Goal: Information Seeking & Learning: Find specific fact

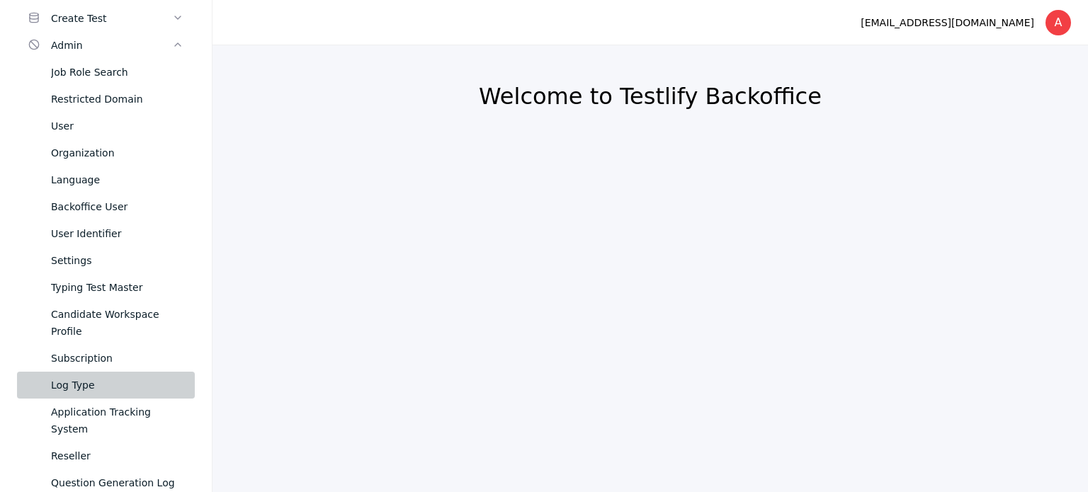
scroll to position [142, 0]
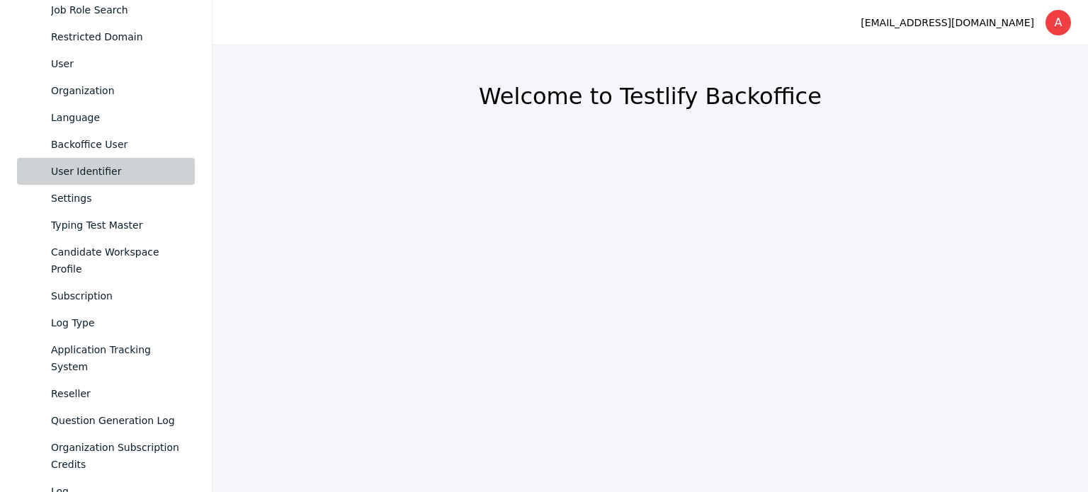
click at [79, 178] on div "User Identifier" at bounding box center [117, 171] width 132 height 17
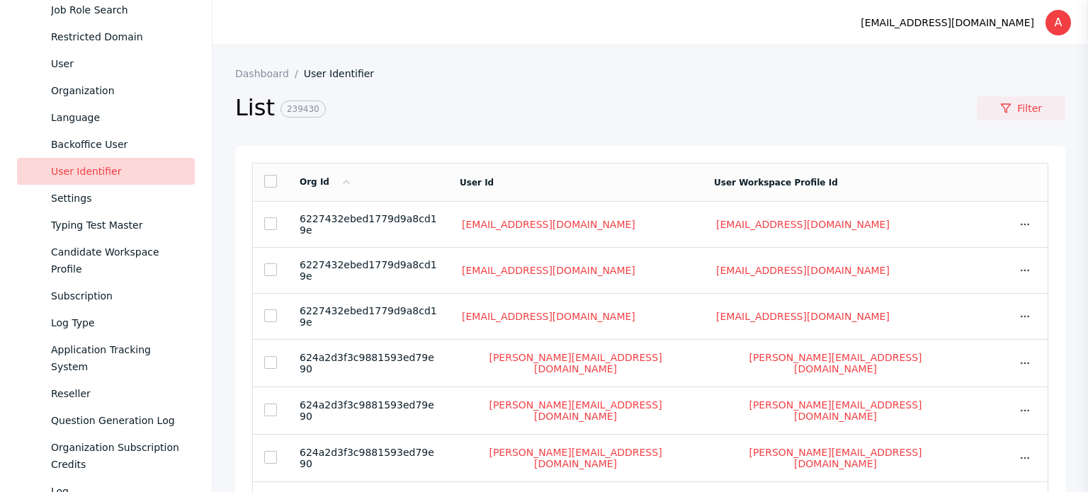
click at [1005, 105] on link "Filter" at bounding box center [1021, 108] width 89 height 24
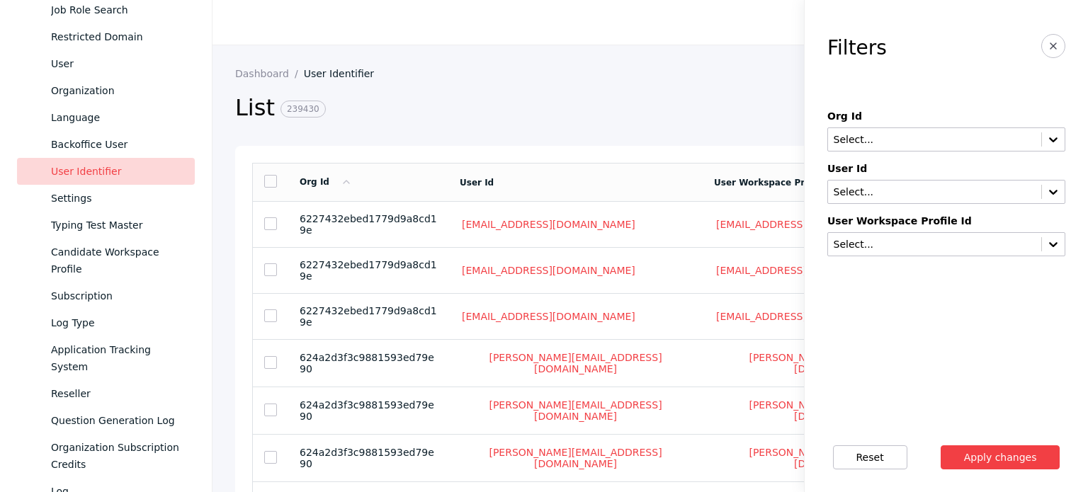
click at [936, 171] on label "User Id" at bounding box center [946, 168] width 238 height 11
click at [930, 191] on input "text" at bounding box center [934, 192] width 205 height 11
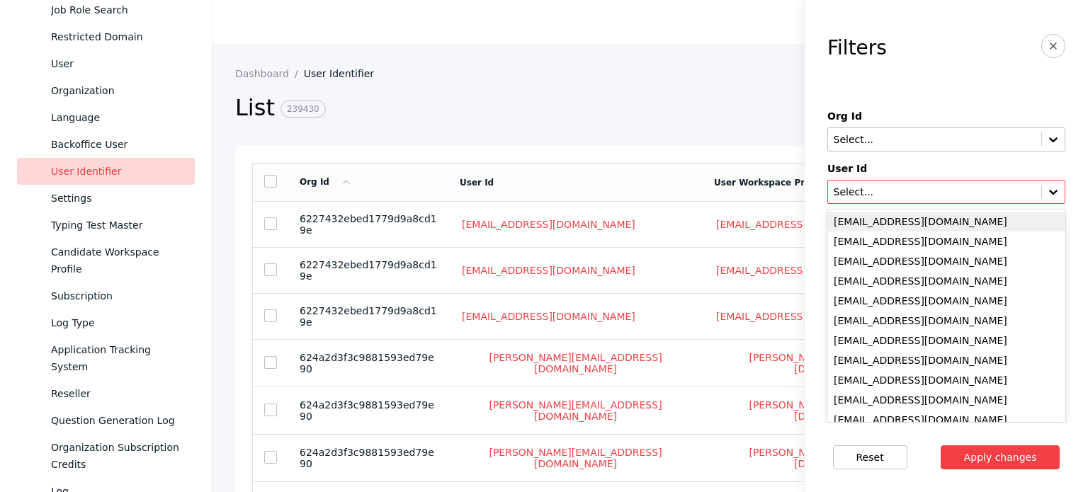
paste input "**********"
type input "**********"
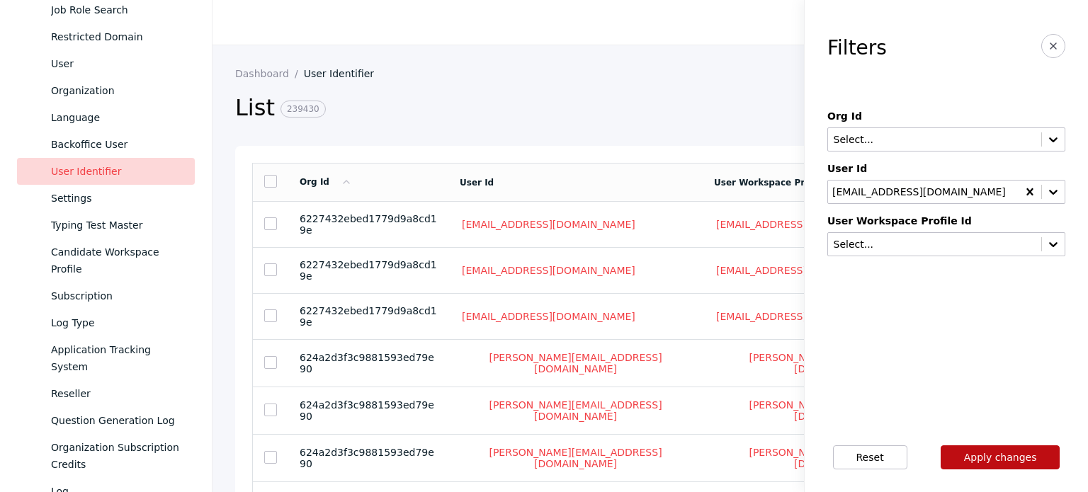
click at [973, 458] on button "Apply changes" at bounding box center [1001, 458] width 120 height 24
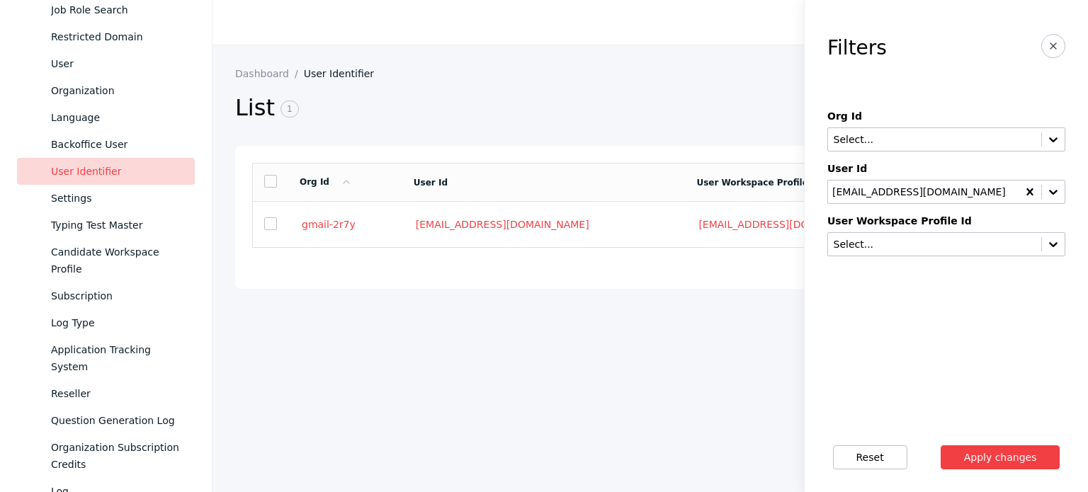
click at [598, 118] on h2 "List 1" at bounding box center [597, 109] width 725 height 30
click at [1055, 40] on icon "button" at bounding box center [1053, 45] width 11 height 11
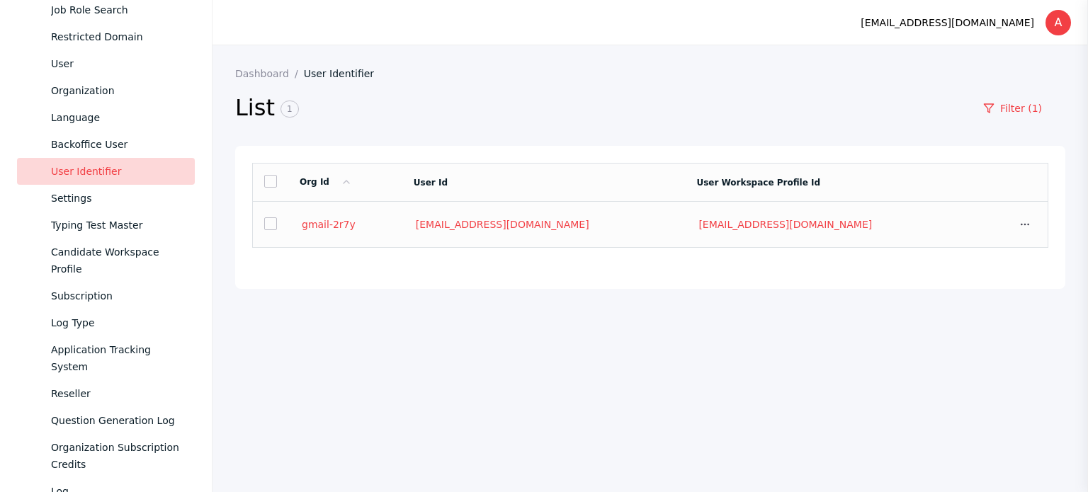
click at [329, 215] on td "gmail-2r7y" at bounding box center [345, 225] width 114 height 46
click at [327, 220] on link "gmail-2r7y" at bounding box center [329, 224] width 58 height 13
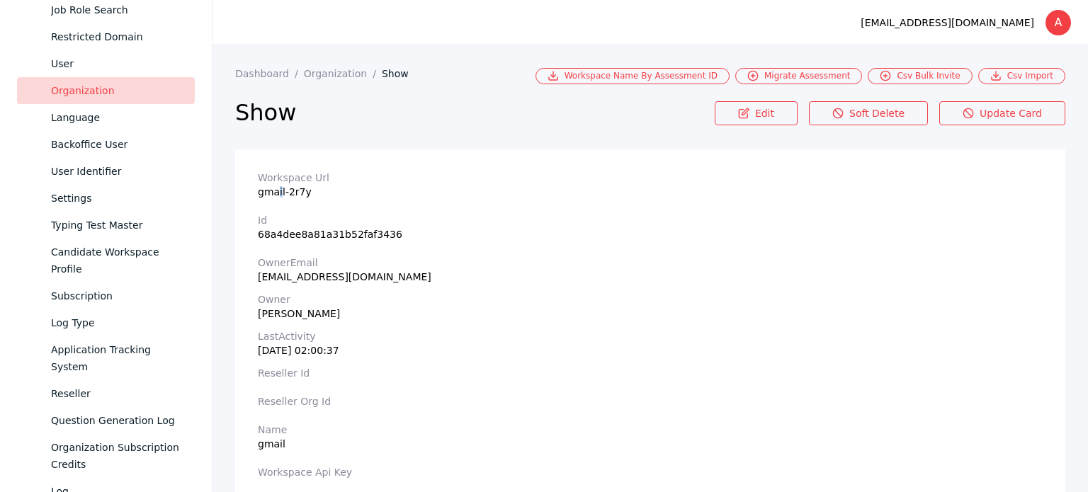
click at [278, 195] on section "Workspace Url gmail-2r7y" at bounding box center [650, 185] width 785 height 26
copy section "gmail-2r7y"
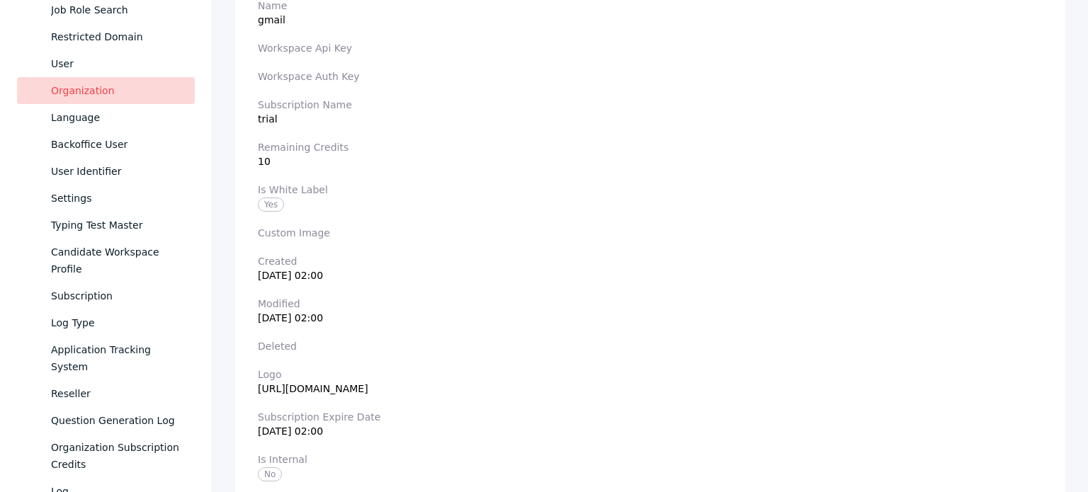
scroll to position [141, 0]
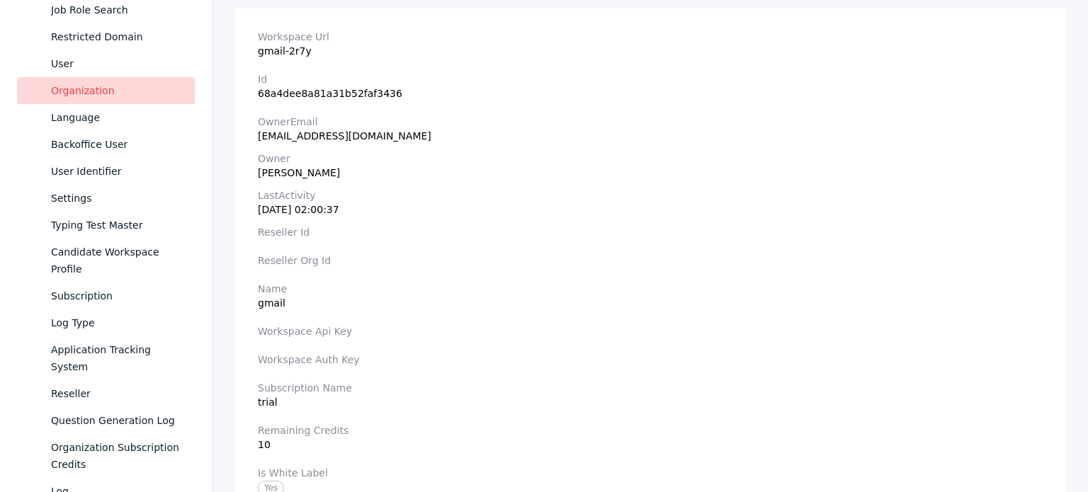
click at [292, 172] on div "[PERSON_NAME]" at bounding box center [650, 172] width 785 height 11
drag, startPoint x: 292, startPoint y: 172, endPoint x: 304, endPoint y: 166, distance: 13.6
click at [292, 171] on div "[PERSON_NAME]" at bounding box center [650, 172] width 785 height 11
copy div "[PERSON_NAME]"
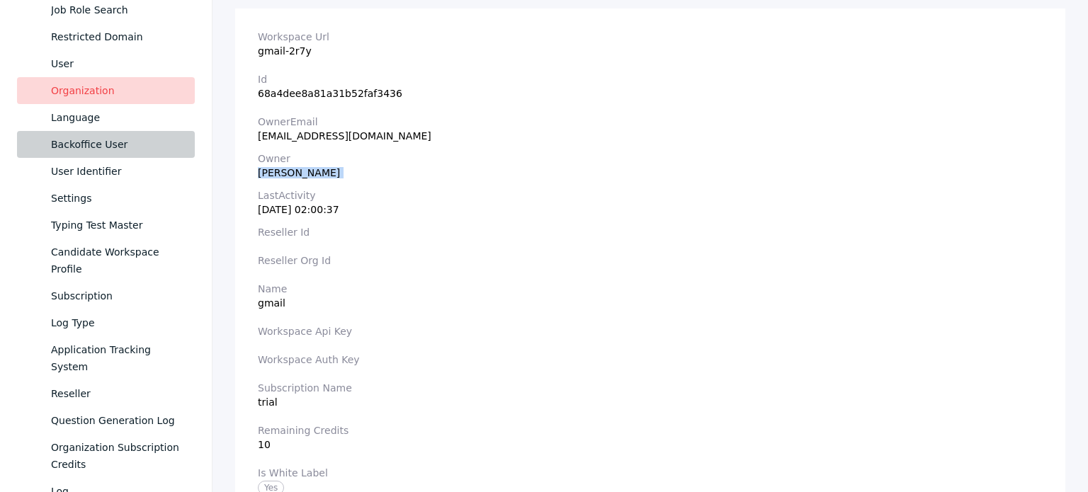
click at [91, 136] on div "Backoffice User" at bounding box center [117, 144] width 132 height 17
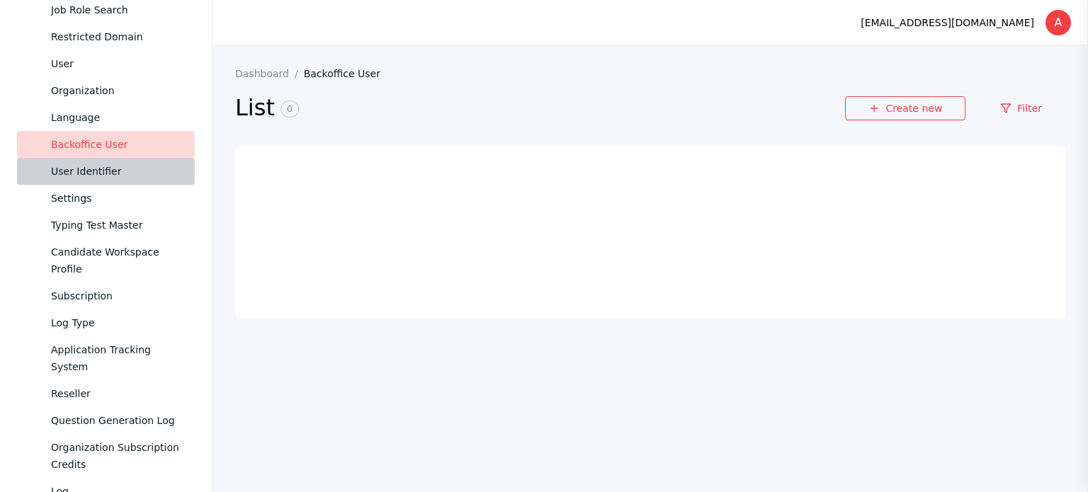
click at [102, 171] on div "User Identifier" at bounding box center [117, 171] width 132 height 17
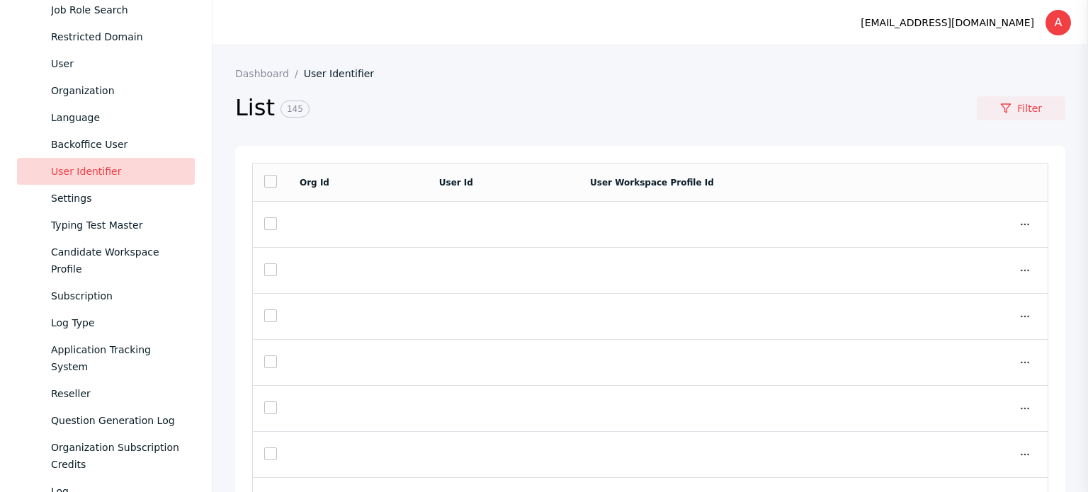
click at [1030, 103] on link "Filter" at bounding box center [1021, 108] width 89 height 24
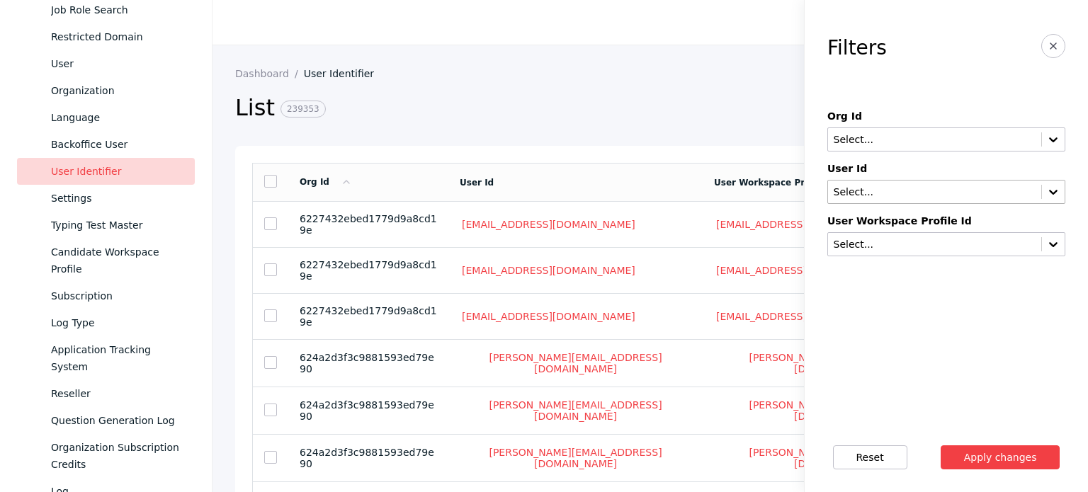
click at [917, 195] on input "text" at bounding box center [934, 192] width 205 height 11
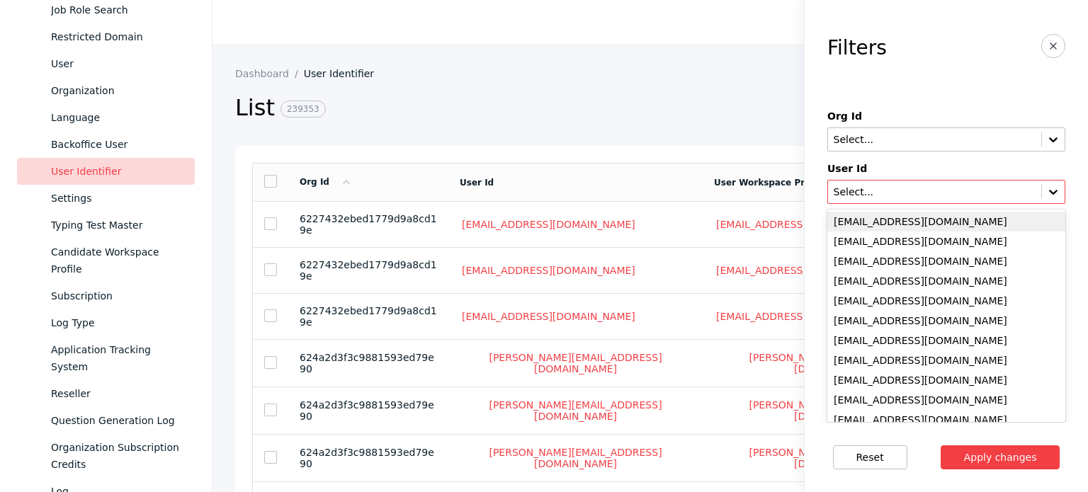
paste input "**********"
type input "**********"
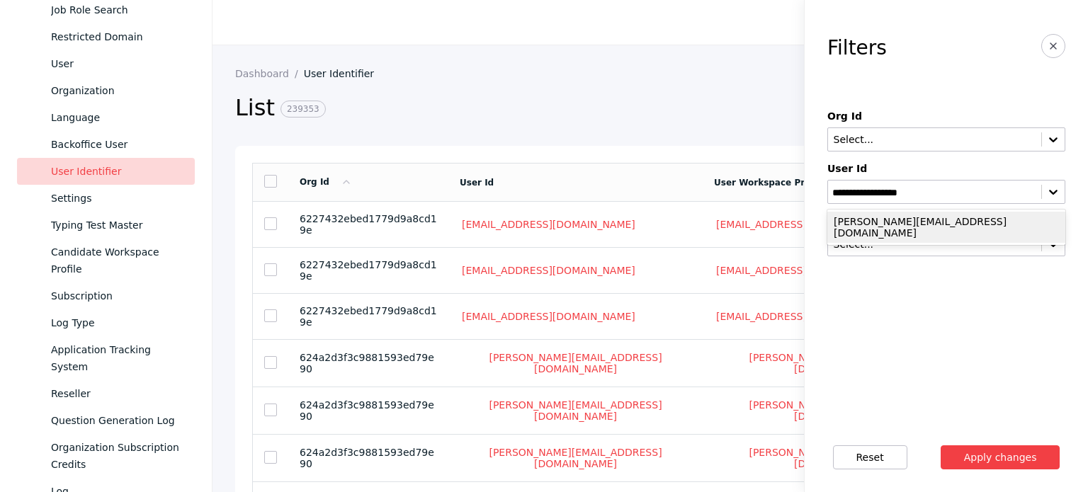
click at [885, 224] on div "[PERSON_NAME][EMAIL_ADDRESS][DOMAIN_NAME]" at bounding box center [946, 227] width 238 height 31
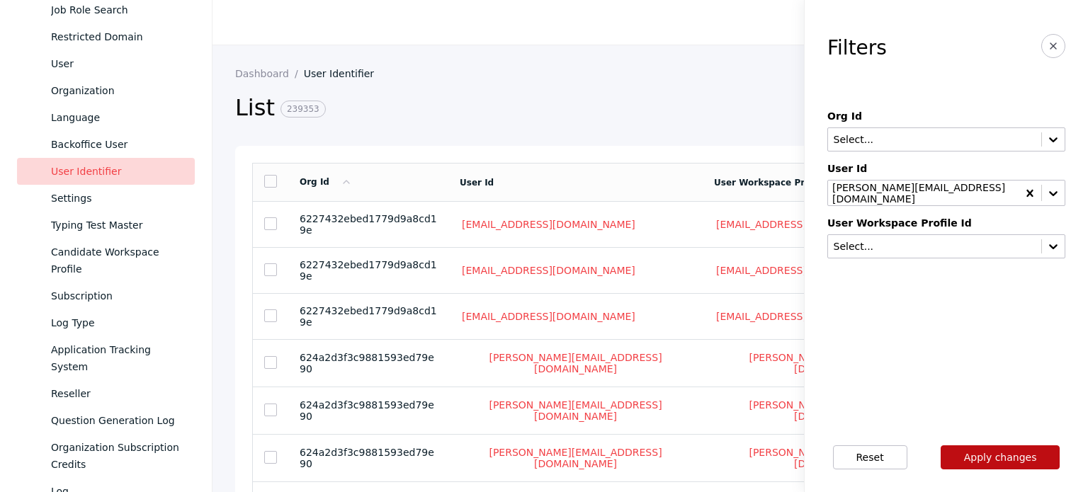
click at [1002, 447] on button "Apply changes" at bounding box center [1001, 458] width 120 height 24
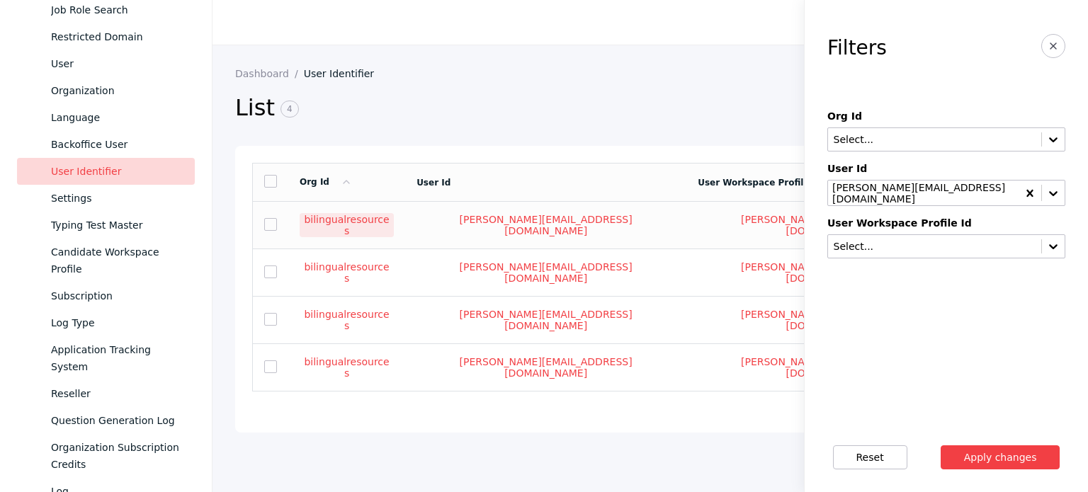
click at [369, 227] on link "bilingualresources" at bounding box center [347, 225] width 94 height 24
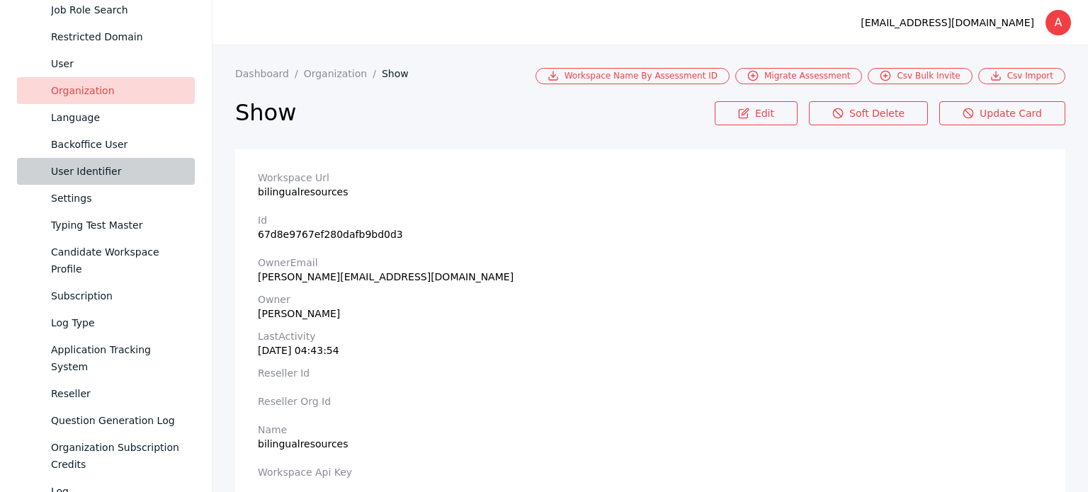
click at [114, 174] on div "User Identifier" at bounding box center [117, 171] width 132 height 17
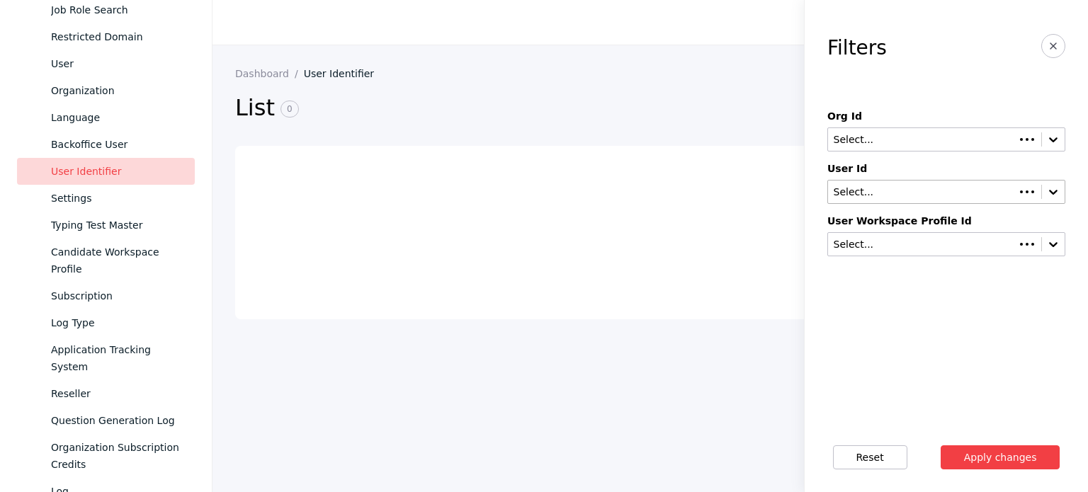
click at [878, 182] on div "Select..." at bounding box center [946, 192] width 238 height 24
click at [877, 185] on div "Select..." at bounding box center [922, 192] width 188 height 14
paste input "**********"
type input "**********"
click at [941, 446] on button "Apply changes" at bounding box center [1001, 458] width 120 height 24
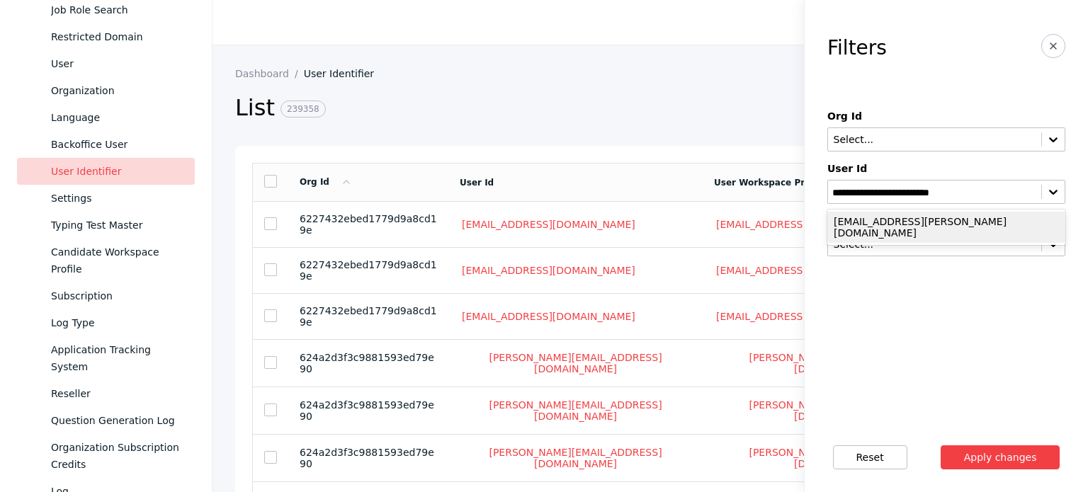
click at [878, 223] on div "[EMAIL_ADDRESS][PERSON_NAME][DOMAIN_NAME]" at bounding box center [946, 227] width 238 height 31
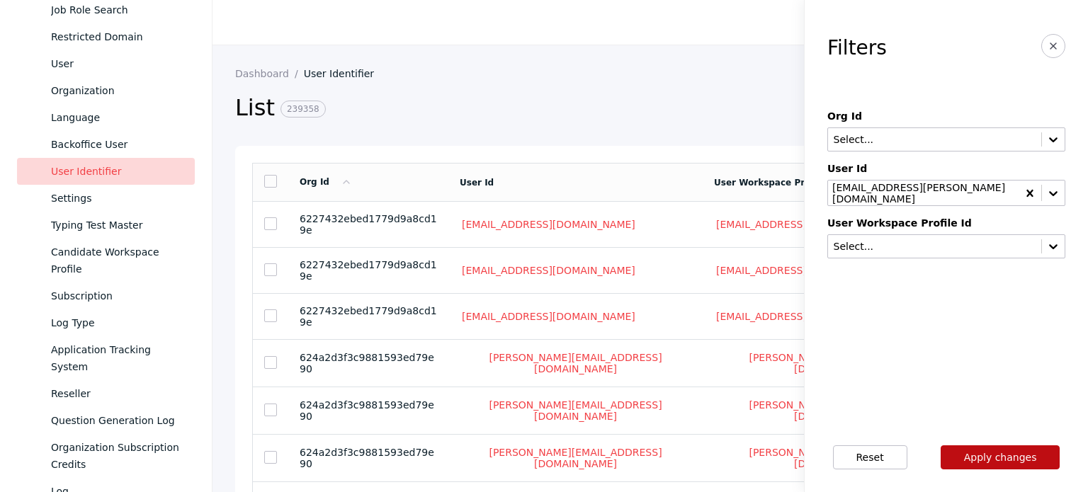
drag, startPoint x: 961, startPoint y: 453, endPoint x: 854, endPoint y: 443, distance: 107.4
click at [963, 453] on button "Apply changes" at bounding box center [1001, 458] width 120 height 24
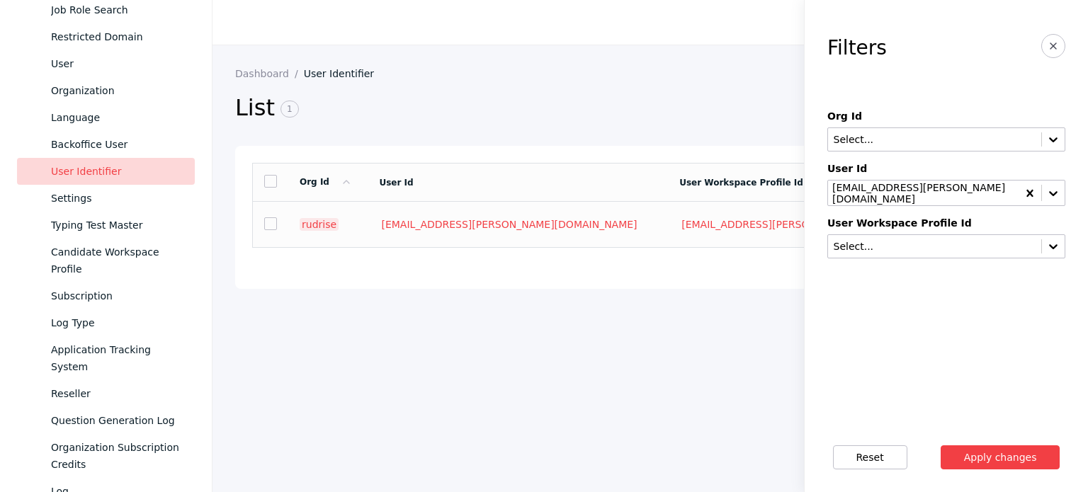
click at [317, 225] on link "rudrise" at bounding box center [319, 224] width 39 height 13
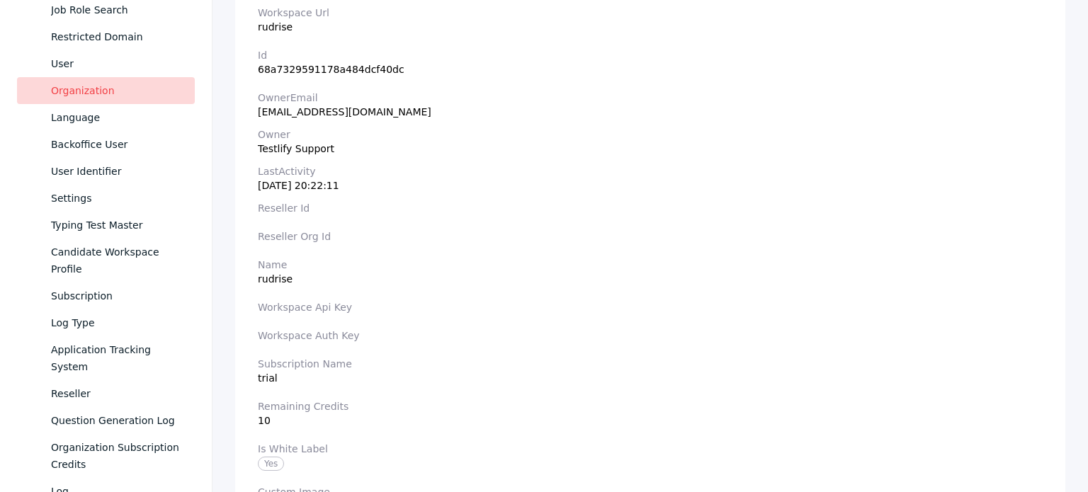
scroll to position [283, 0]
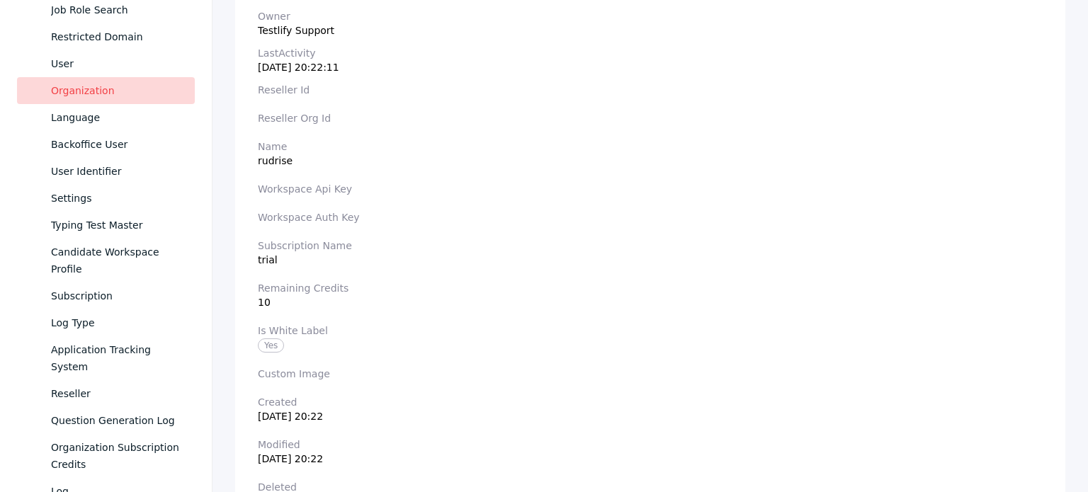
click at [271, 154] on section "Name [PERSON_NAME]" at bounding box center [650, 154] width 785 height 26
copy section "rudrise"
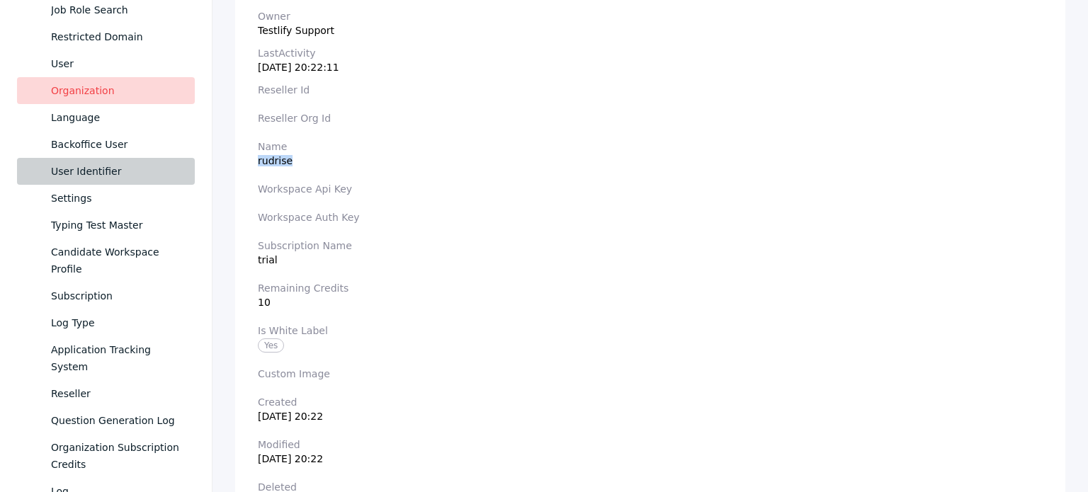
click at [77, 182] on link "User Identifier" at bounding box center [106, 171] width 178 height 27
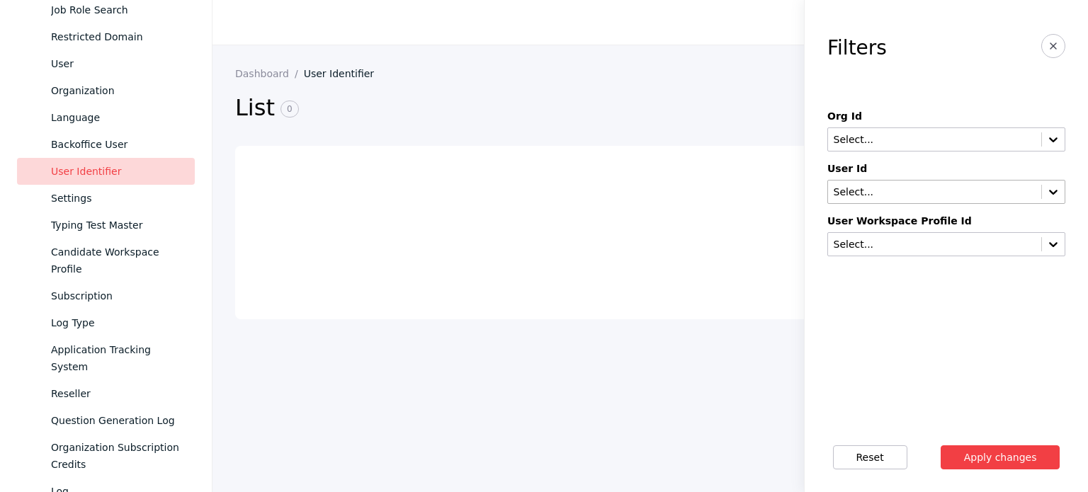
click at [895, 198] on div "Select..." at bounding box center [934, 192] width 213 height 14
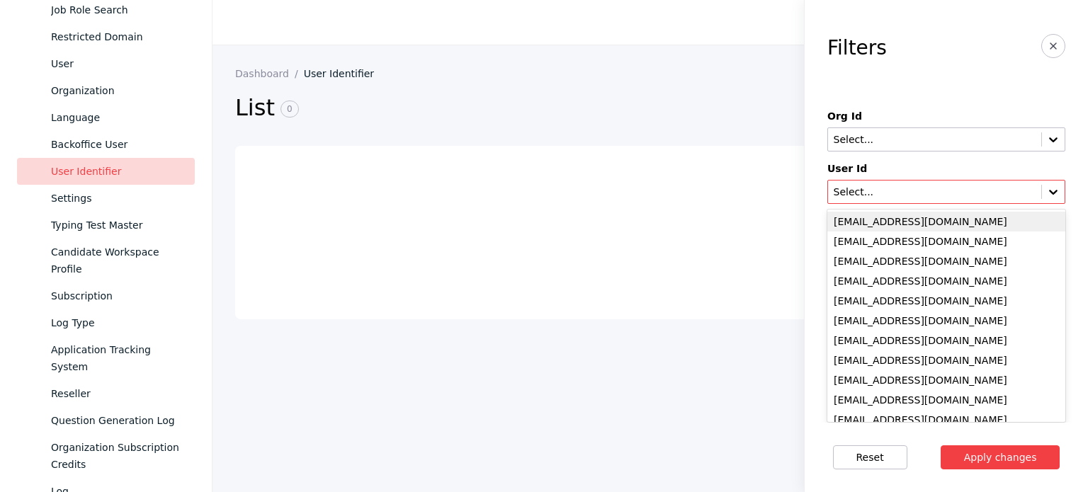
paste input "**********"
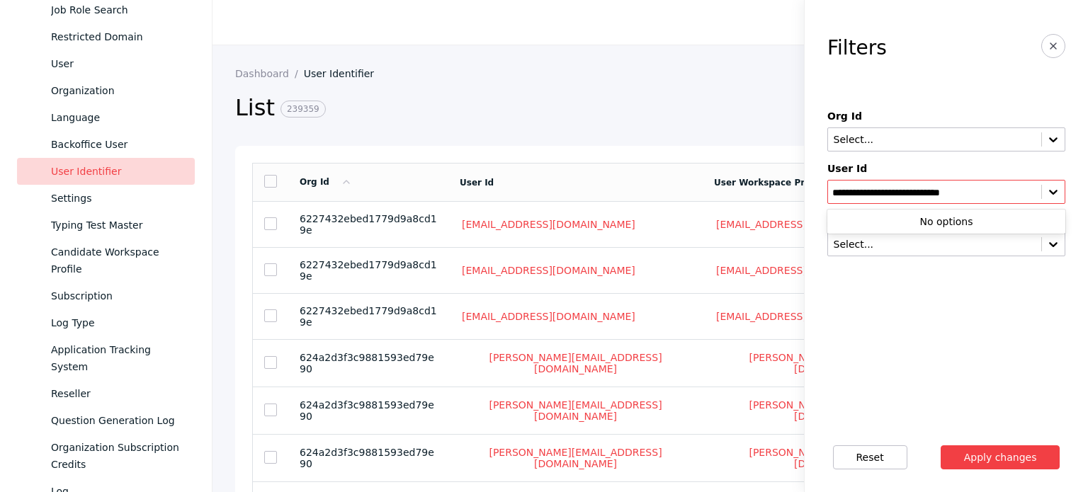
type input "**********"
click at [941, 446] on button "Apply changes" at bounding box center [1001, 458] width 120 height 24
drag, startPoint x: 117, startPoint y: 173, endPoint x: 592, endPoint y: 248, distance: 481.2
click at [117, 173] on div "User Identifier" at bounding box center [117, 171] width 132 height 17
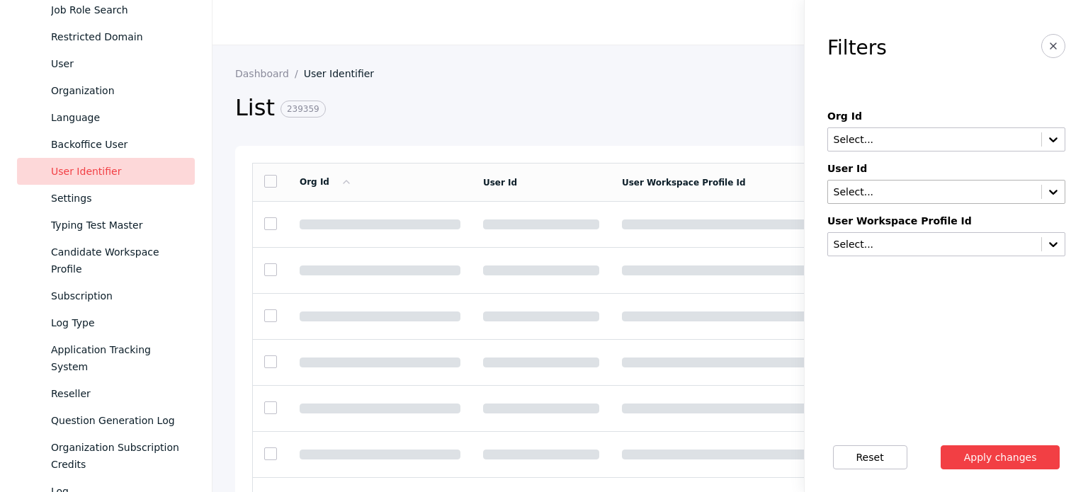
click at [852, 198] on div "Select..." at bounding box center [935, 191] width 203 height 11
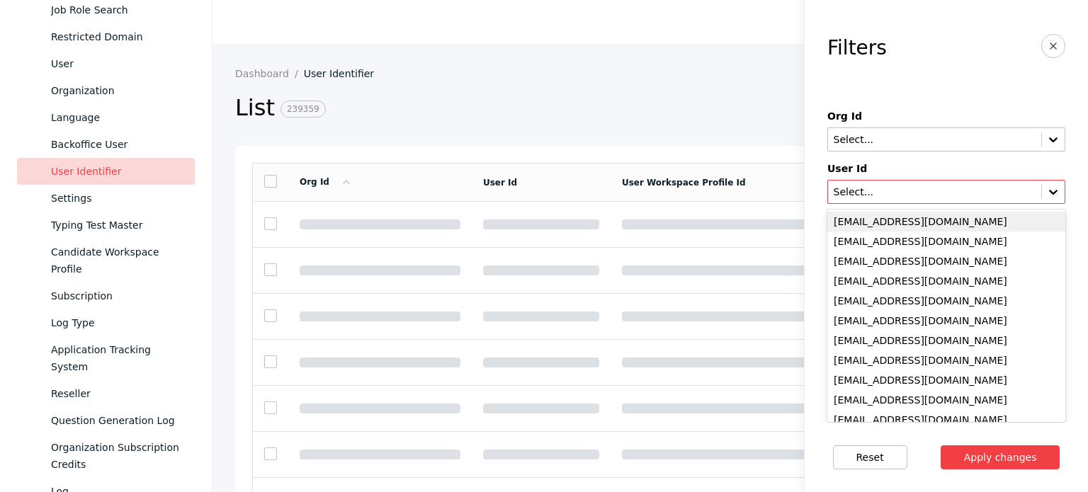
paste input "*******"
type input "*******"
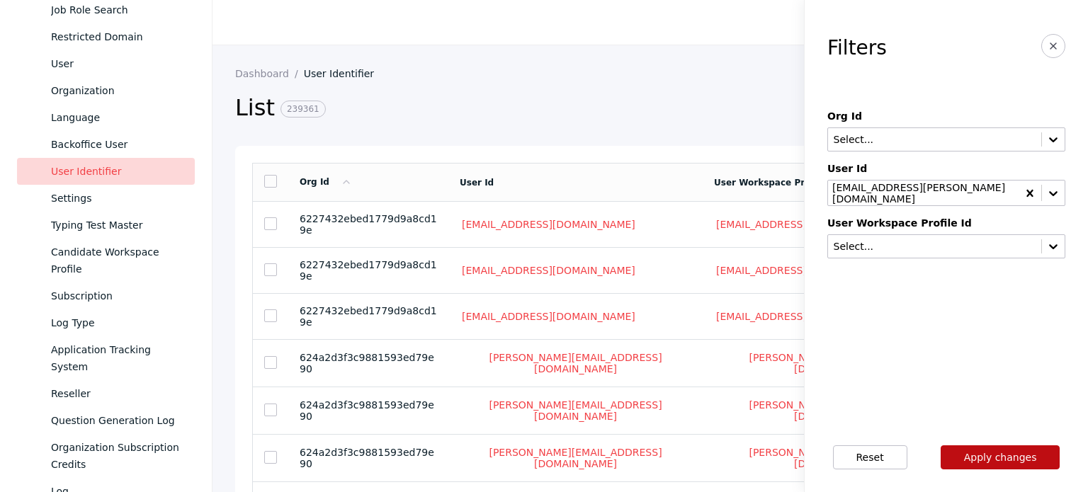
click at [989, 448] on button "Apply changes" at bounding box center [1001, 458] width 120 height 24
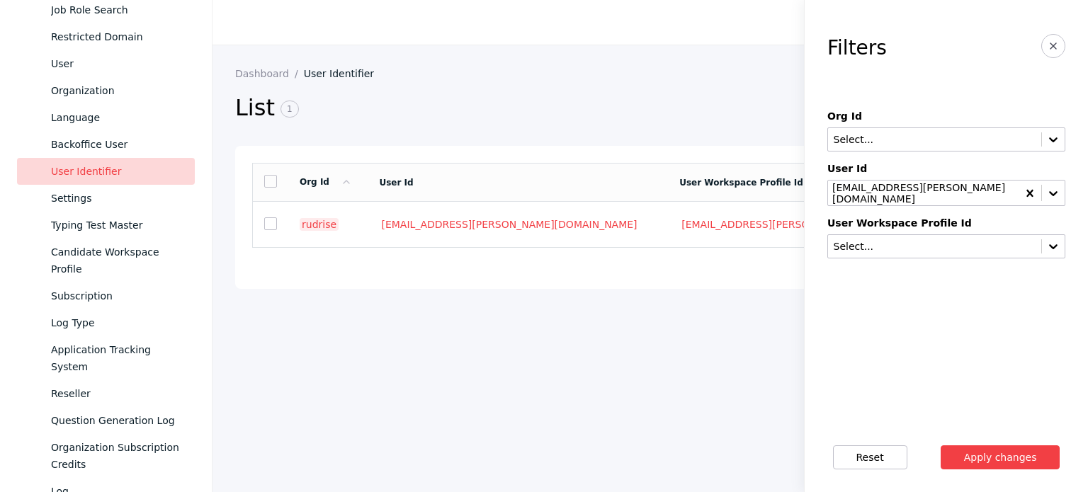
click at [322, 224] on link "rudrise" at bounding box center [319, 224] width 39 height 13
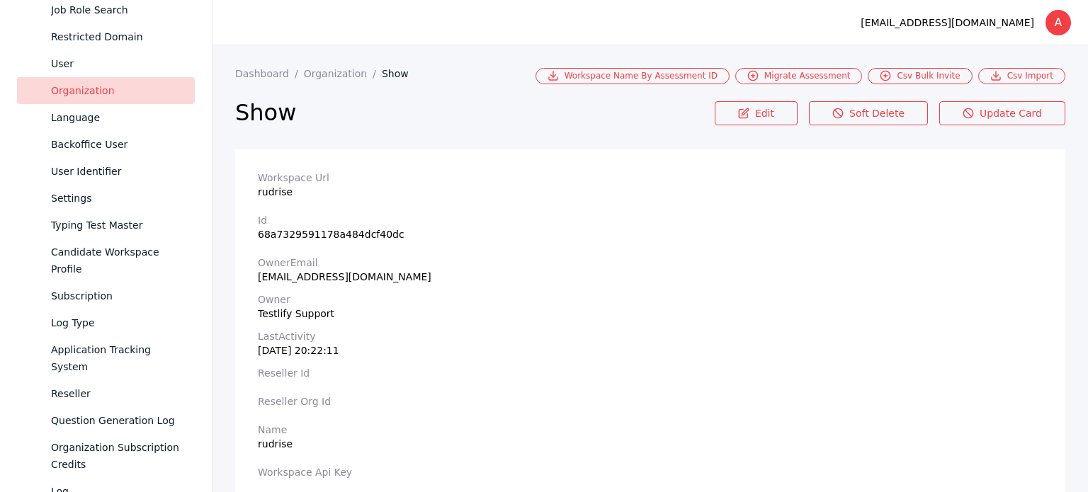
click at [276, 195] on section "Workspace Url rudrise" at bounding box center [650, 185] width 785 height 26
copy section "rudrise"
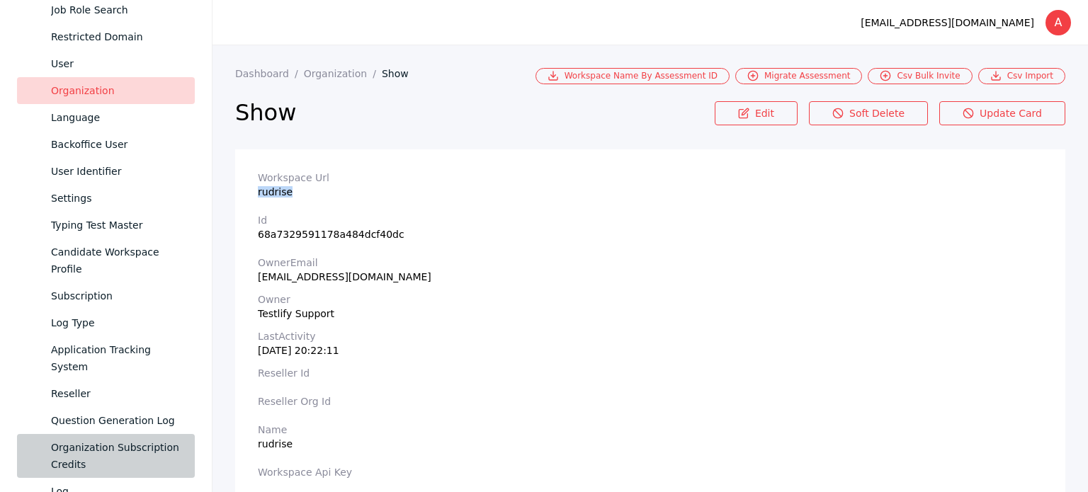
click at [73, 455] on div "Organization Subscription Credits" at bounding box center [117, 456] width 132 height 34
